Goal: Information Seeking & Learning: Learn about a topic

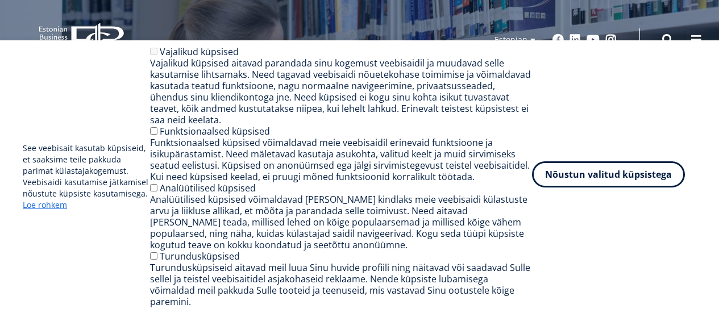
click at [561, 182] on button "Nõustun valitud küpsistega" at bounding box center [608, 175] width 153 height 26
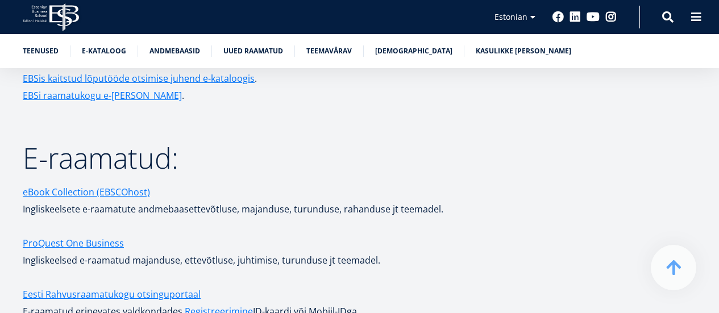
scroll to position [1921, 0]
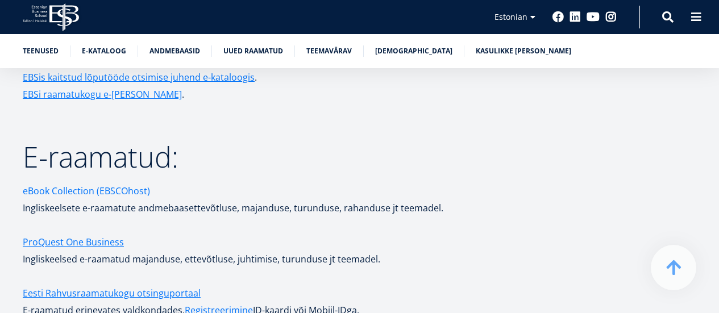
click at [78, 183] on link "eBook Collection (EBSCOhost)" at bounding box center [86, 191] width 127 height 17
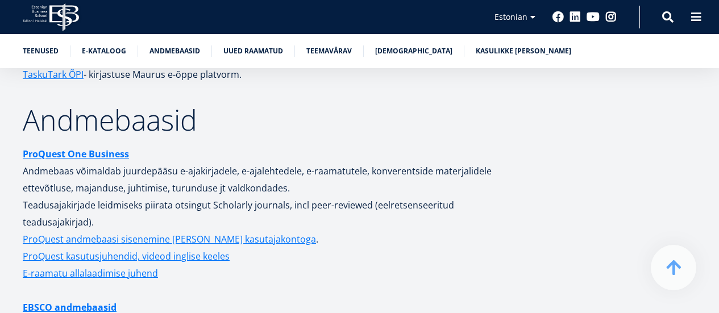
scroll to position [2237, 0]
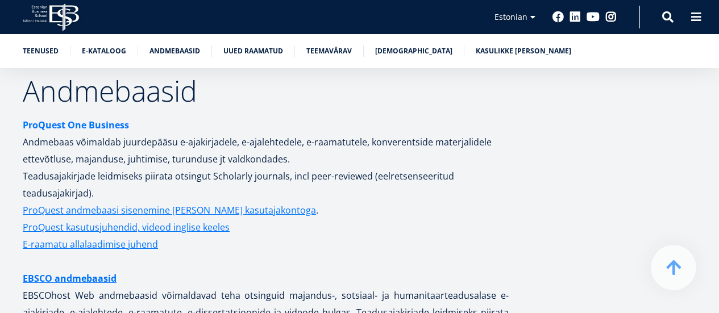
click at [89, 119] on strong "ProQuest One Business" at bounding box center [76, 125] width 106 height 13
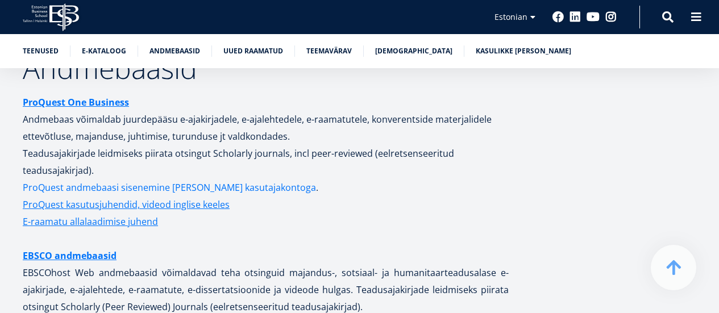
click at [218, 179] on link "ProQuest andmebaasi sisenemine [PERSON_NAME] kasutajakontoga" at bounding box center [169, 187] width 293 height 17
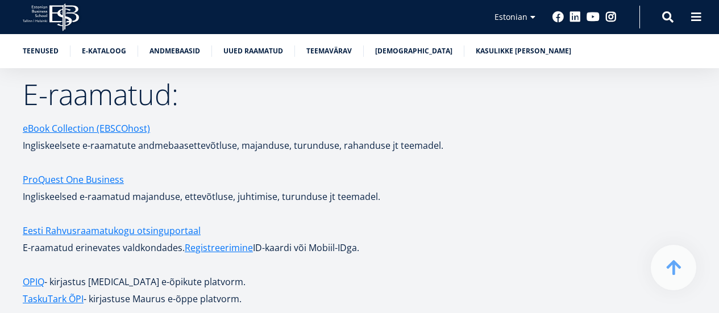
scroll to position [1984, 0]
click at [77, 172] on link "ProQuest One Business" at bounding box center [73, 179] width 101 height 17
